Goal: Find specific fact: Find specific fact

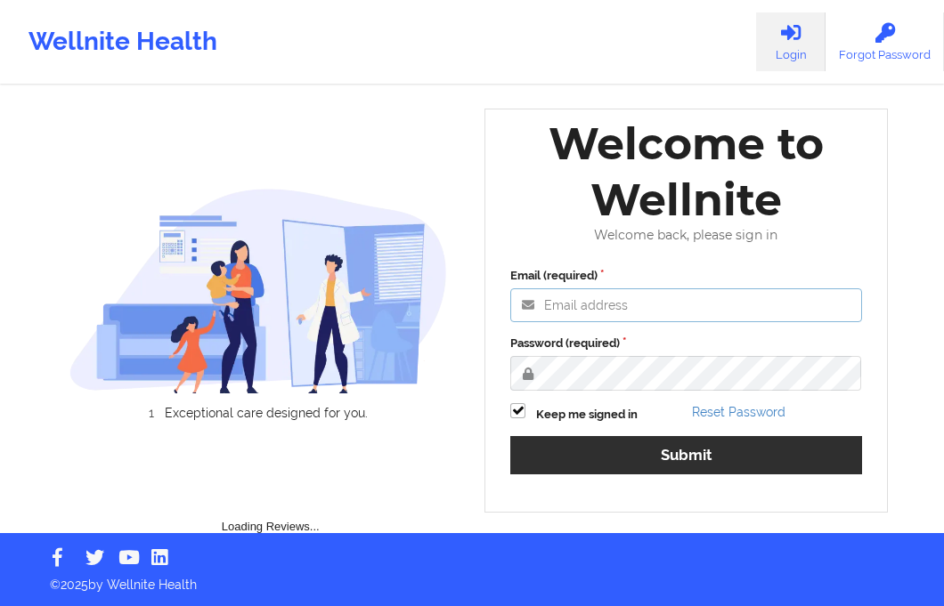
type input "[EMAIL_ADDRESS][DOMAIN_NAME]"
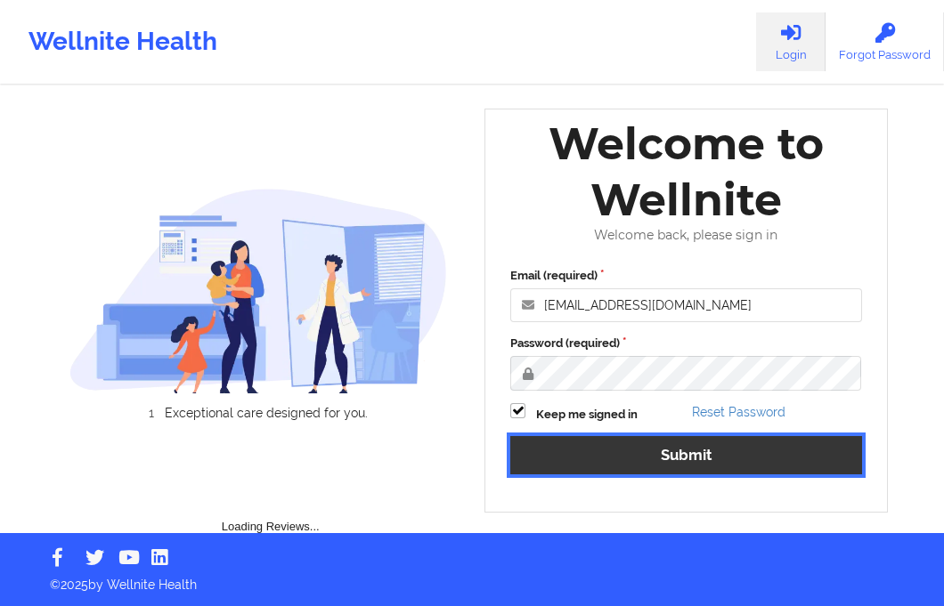
click at [617, 458] on button "Submit" at bounding box center [686, 455] width 352 height 38
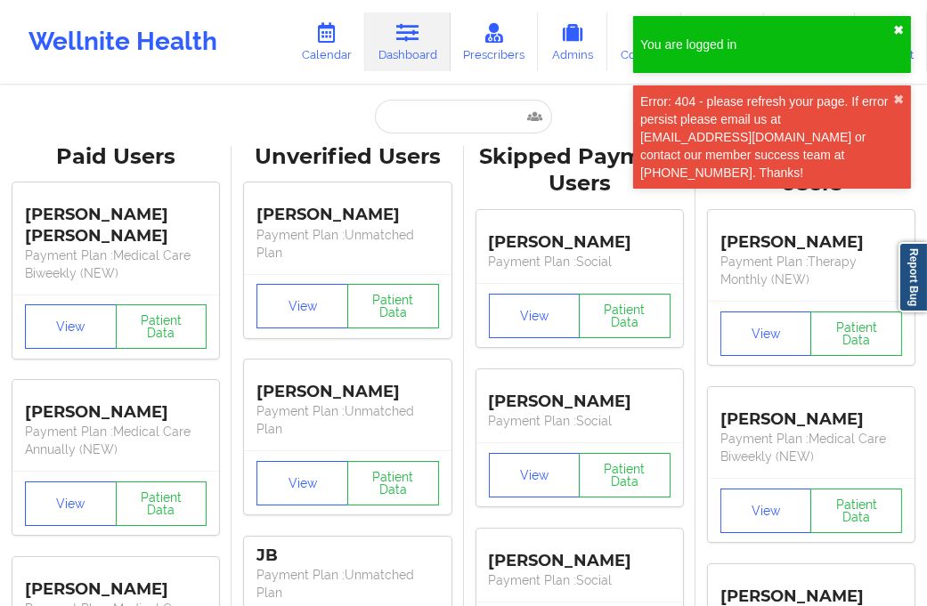
click at [901, 34] on button "✖︎" at bounding box center [898, 30] width 11 height 14
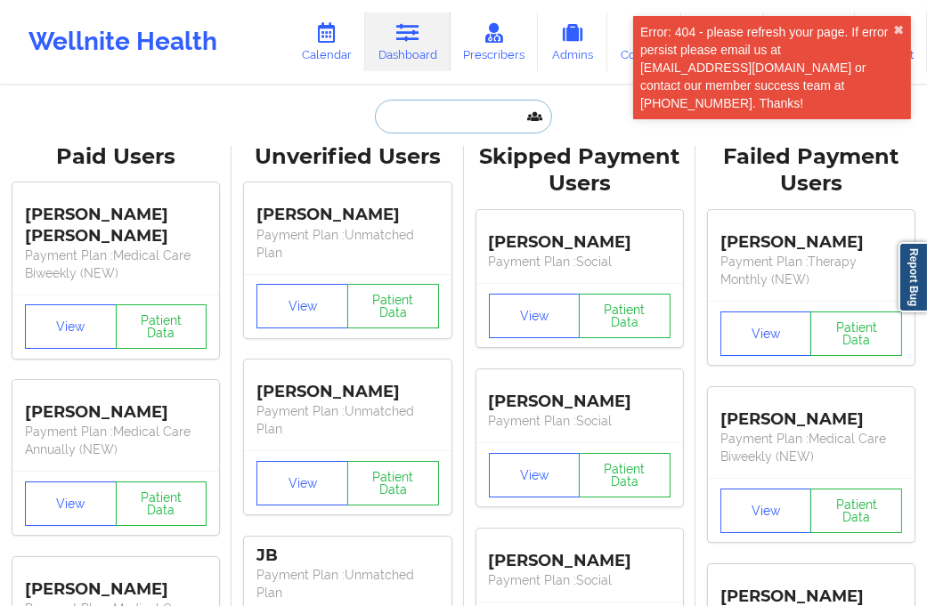
click at [415, 123] on input "text" at bounding box center [463, 117] width 176 height 34
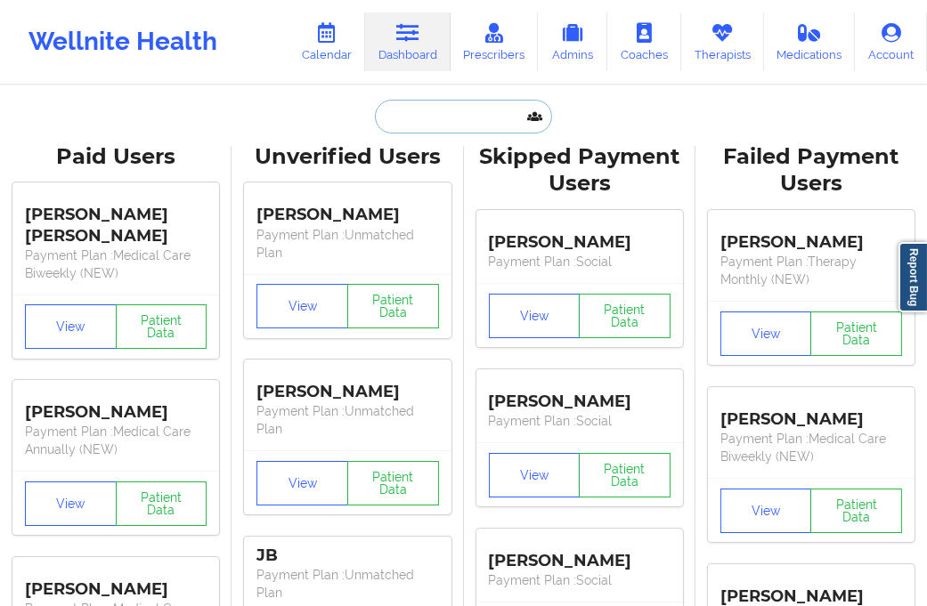
click at [418, 127] on input "text" at bounding box center [463, 117] width 176 height 34
paste input "[EMAIL_ADDRESS][DOMAIN_NAME]"
type input "[EMAIL_ADDRESS][DOMAIN_NAME]"
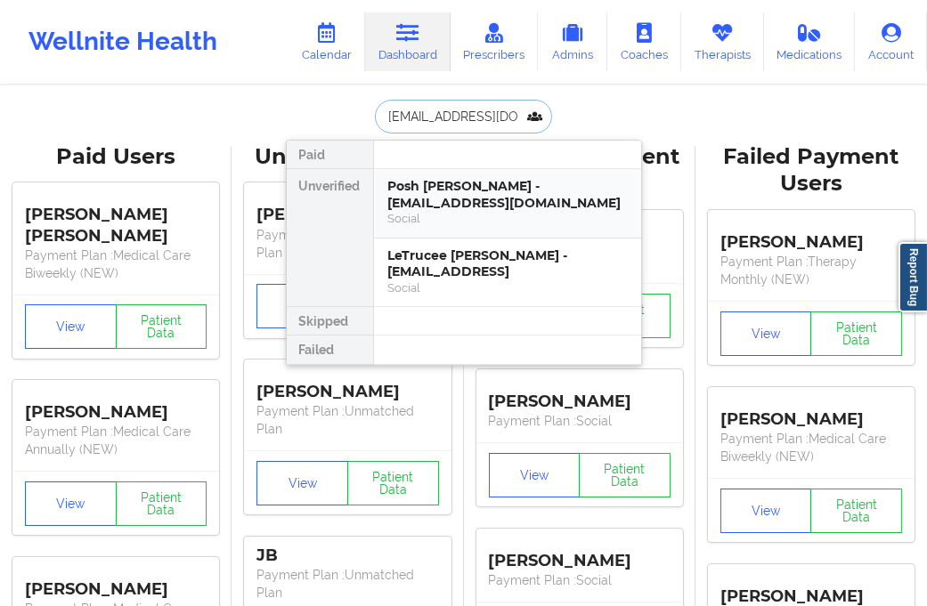
click at [408, 188] on div "Posh [PERSON_NAME] - [EMAIL_ADDRESS][DOMAIN_NAME]" at bounding box center [507, 194] width 239 height 33
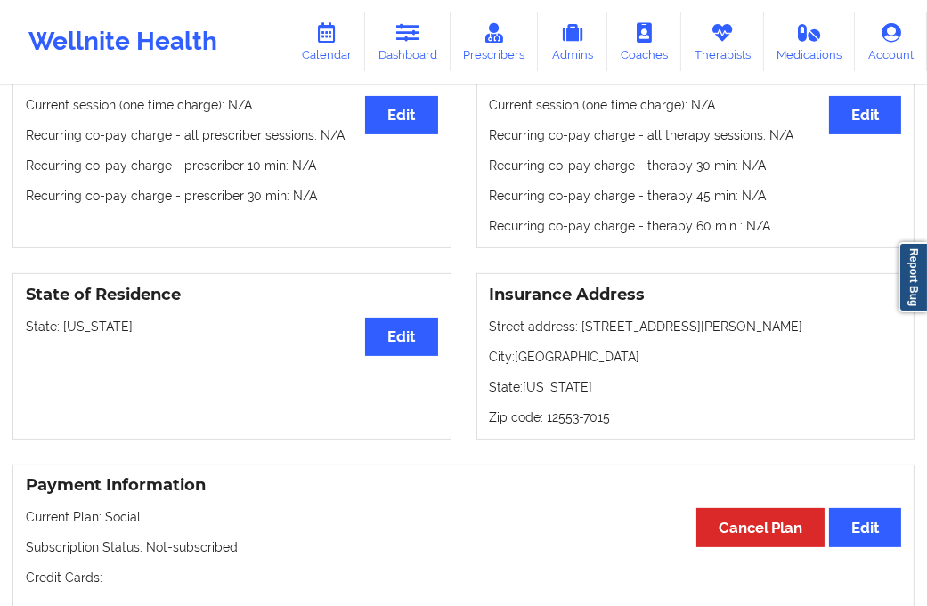
scroll to position [989, 0]
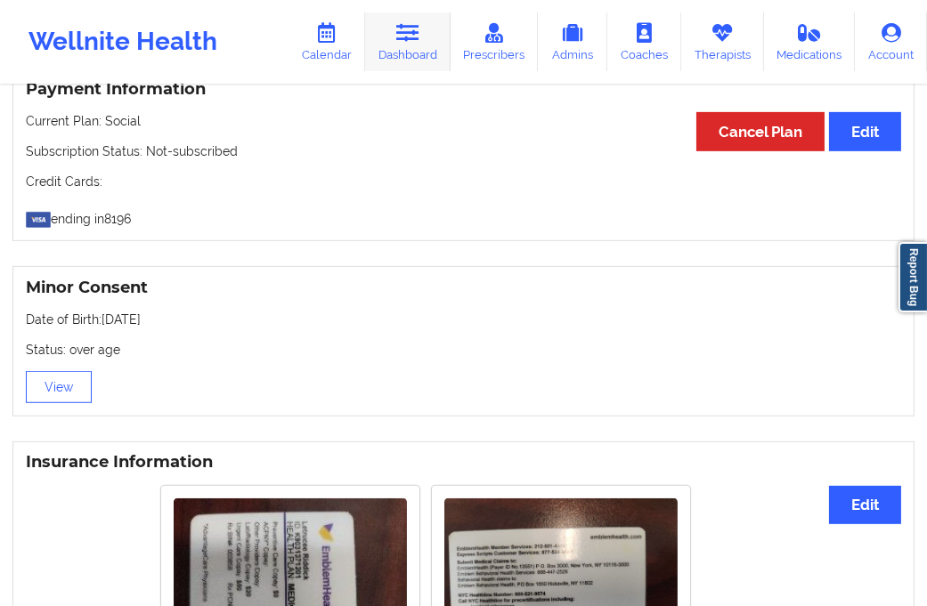
click at [390, 45] on link "Dashboard" at bounding box center [407, 41] width 85 height 59
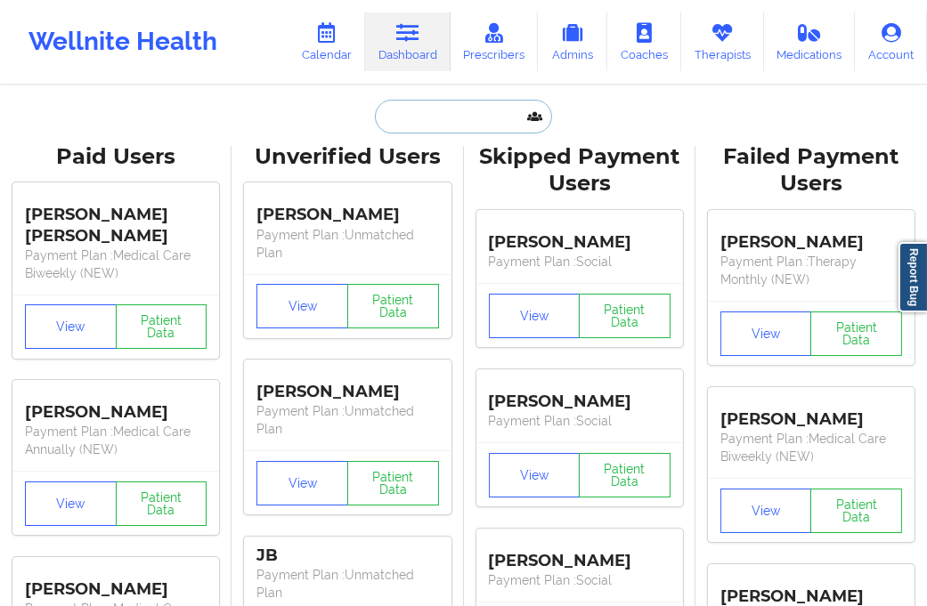
click at [438, 109] on input "text" at bounding box center [463, 117] width 176 height 34
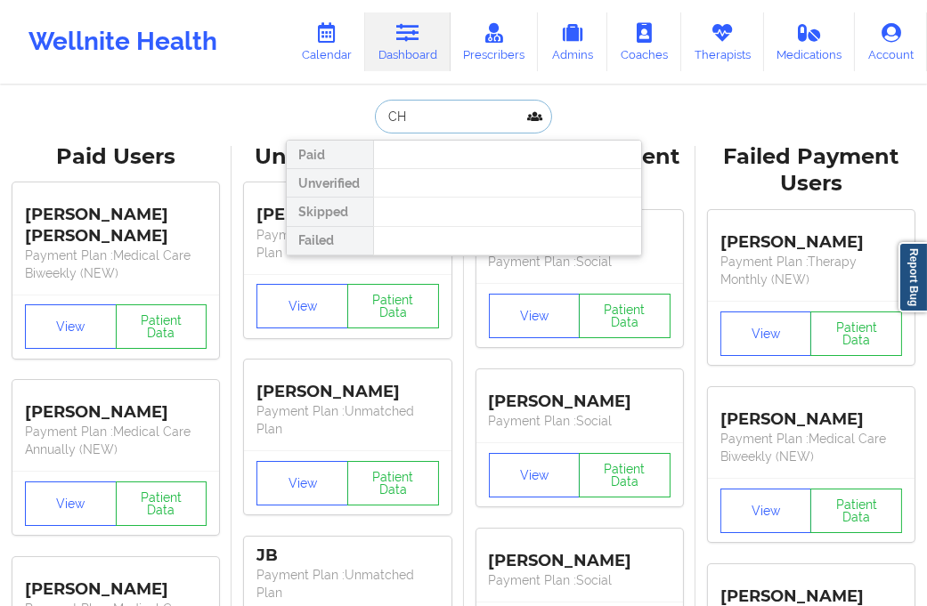
type input "C"
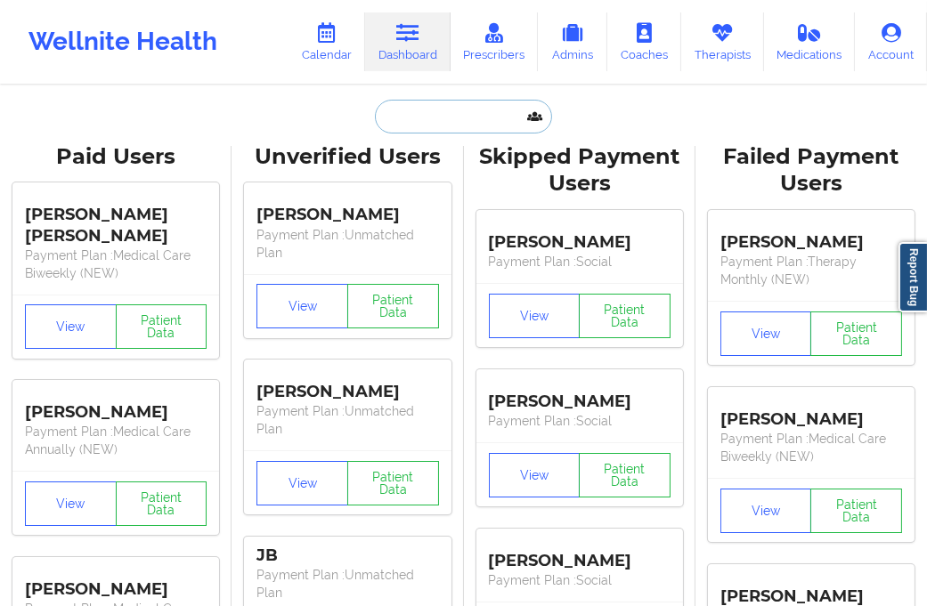
click at [405, 119] on input "text" at bounding box center [463, 117] width 176 height 34
paste input "[EMAIL_ADDRESS][DOMAIN_NAME]"
type input "[EMAIL_ADDRESS][DOMAIN_NAME]"
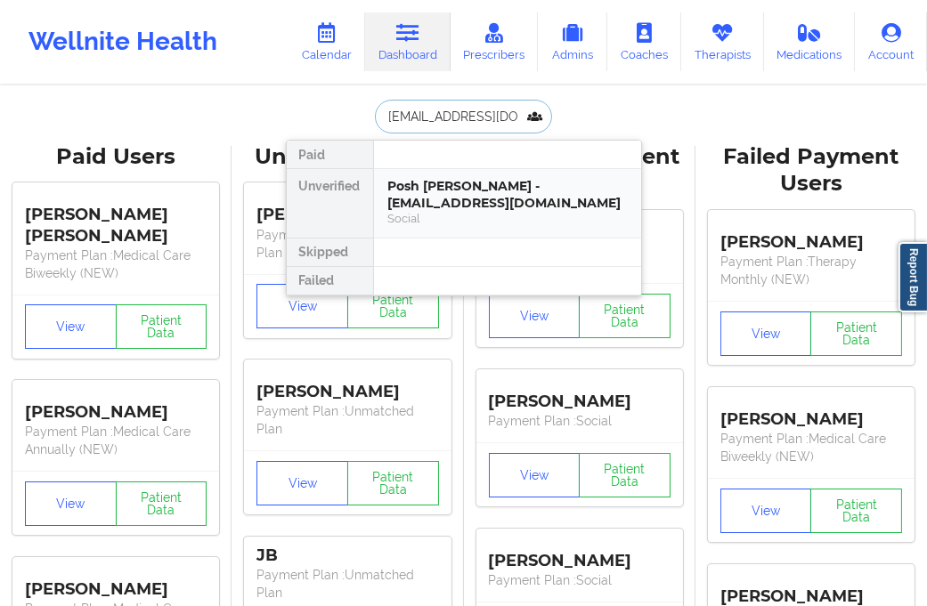
click at [436, 183] on div "Posh [PERSON_NAME] - [EMAIL_ADDRESS][DOMAIN_NAME]" at bounding box center [507, 194] width 239 height 33
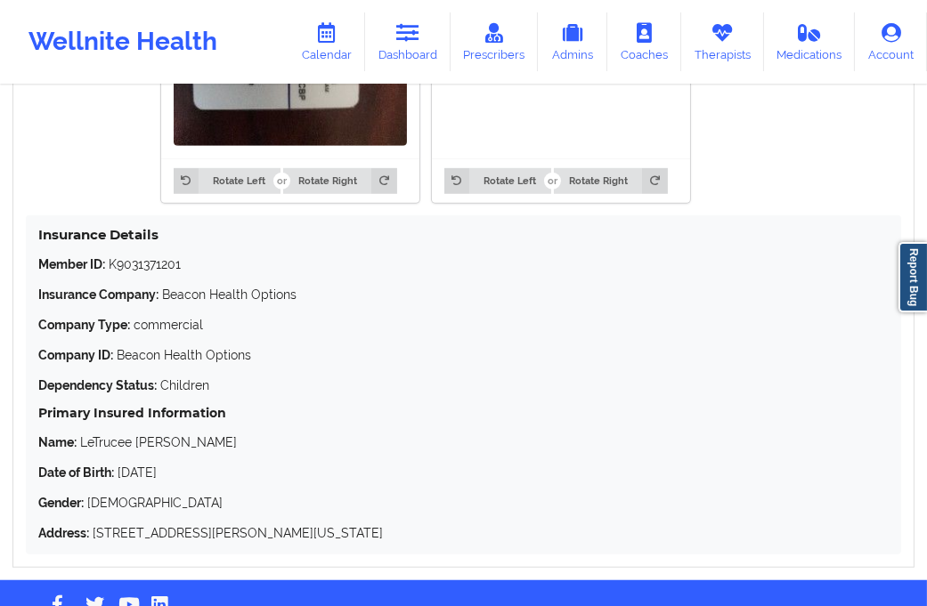
scroll to position [1687, 0]
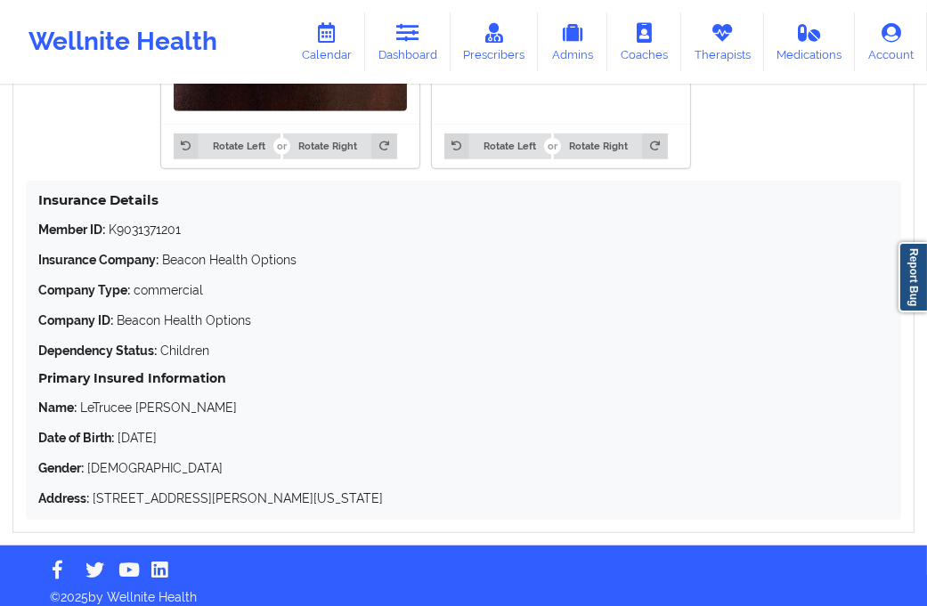
drag, startPoint x: 190, startPoint y: 426, endPoint x: 122, endPoint y: 432, distance: 67.9
click at [122, 432] on p "Date of Birth: [DEMOGRAPHIC_DATA]" at bounding box center [463, 438] width 850 height 18
drag, startPoint x: 123, startPoint y: 432, endPoint x: 514, endPoint y: 339, distance: 401.6
click at [514, 342] on p "Dependency Status: Children" at bounding box center [463, 351] width 850 height 18
drag, startPoint x: 161, startPoint y: 432, endPoint x: 132, endPoint y: 428, distance: 29.6
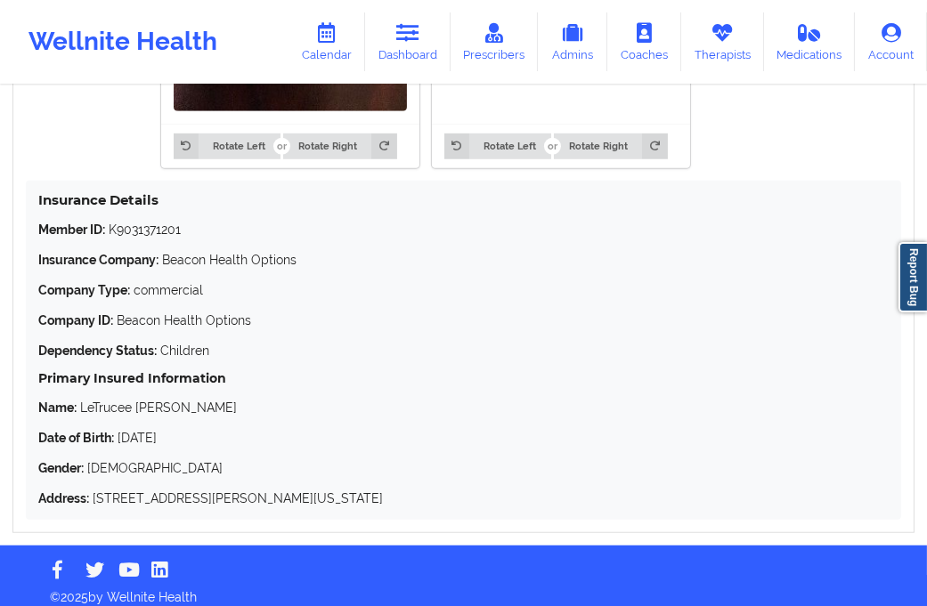
click at [119, 434] on p "Date of Birth: [DEMOGRAPHIC_DATA]" at bounding box center [463, 438] width 850 height 18
copy p "[DATE]"
drag, startPoint x: 80, startPoint y: 393, endPoint x: 131, endPoint y: 401, distance: 51.2
click at [131, 401] on p "Name: LeTrucee [PERSON_NAME]" at bounding box center [463, 408] width 850 height 18
copy p "LeTrucee"
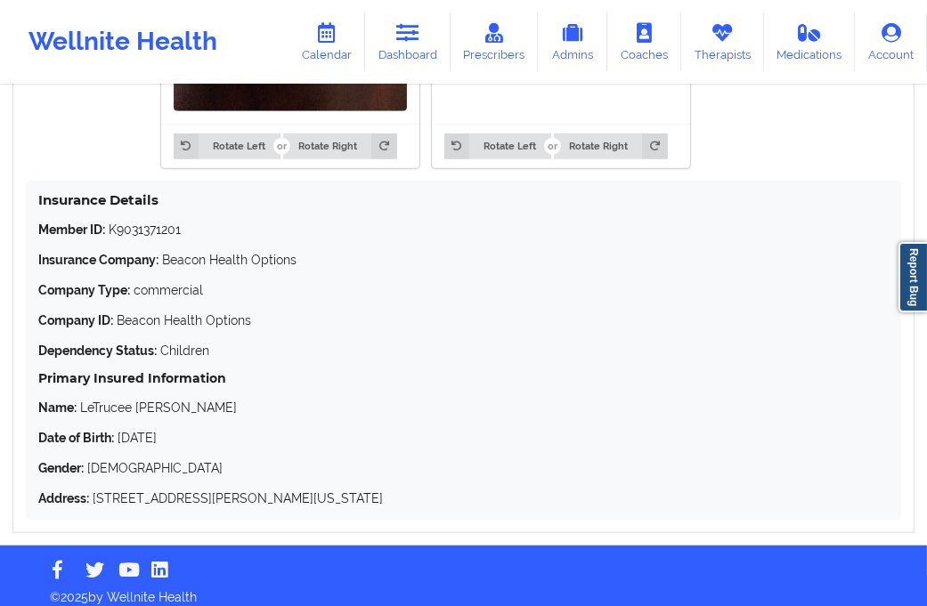
click at [182, 399] on p "Name: LeTrucee [PERSON_NAME]" at bounding box center [463, 408] width 850 height 18
drag, startPoint x: 182, startPoint y: 397, endPoint x: 145, endPoint y: 399, distance: 36.5
click at [145, 399] on p "Name: LeTrucee [PERSON_NAME]" at bounding box center [463, 408] width 850 height 18
copy p "[PERSON_NAME]"
